Goal: Task Accomplishment & Management: Manage account settings

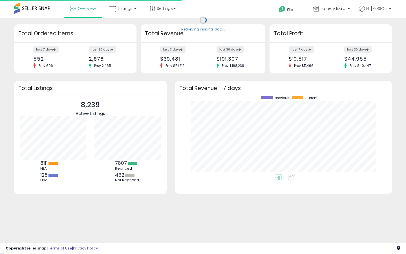
scroll to position [78, 205]
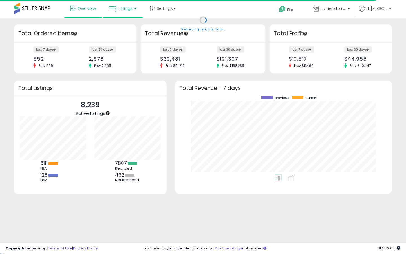
click at [124, 6] on span "Listings" at bounding box center [125, 9] width 15 height 6
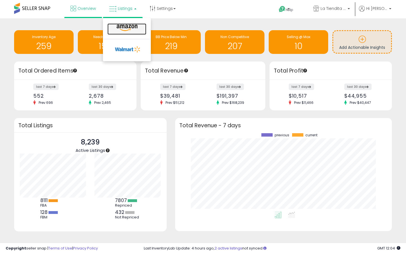
click at [122, 24] on icon at bounding box center [127, 27] width 25 height 7
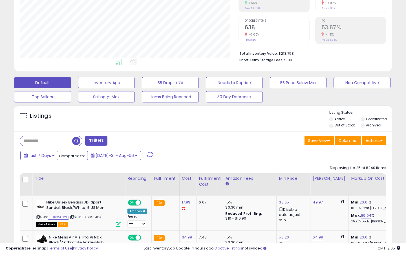
scroll to position [116, 218]
click at [351, 125] on label "Out of Stock" at bounding box center [344, 125] width 21 height 5
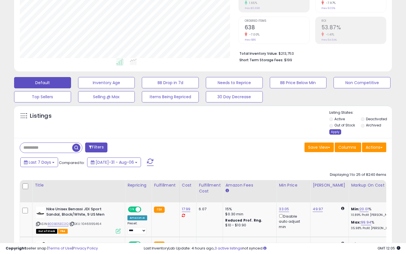
click at [336, 130] on div "Apply" at bounding box center [335, 131] width 12 height 5
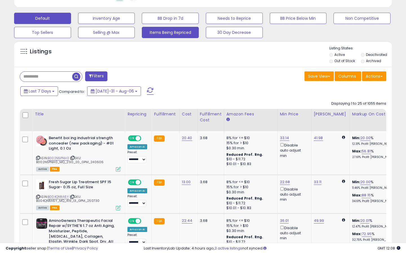
scroll to position [166, 0]
